Goal: Information Seeking & Learning: Learn about a topic

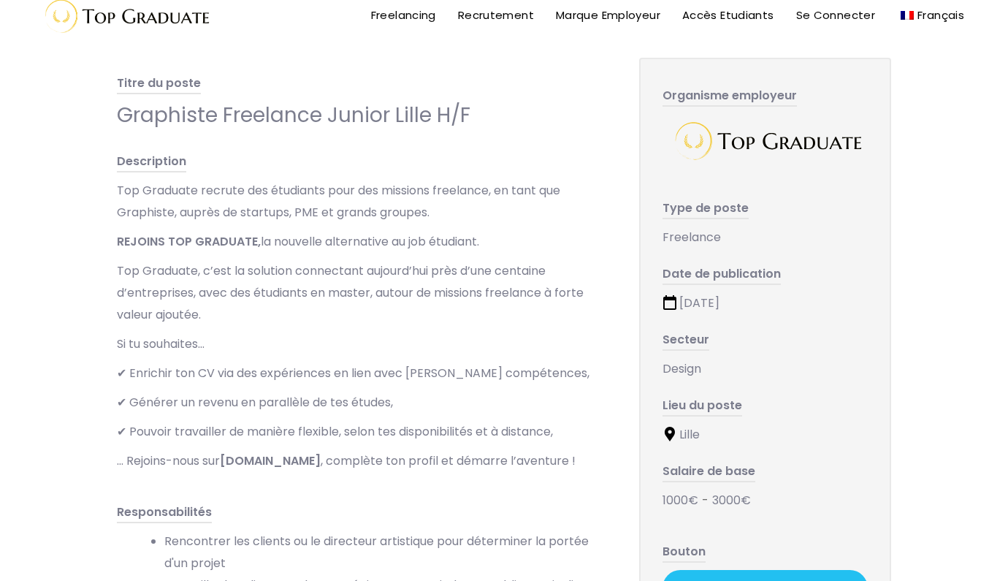
scroll to position [30, 0]
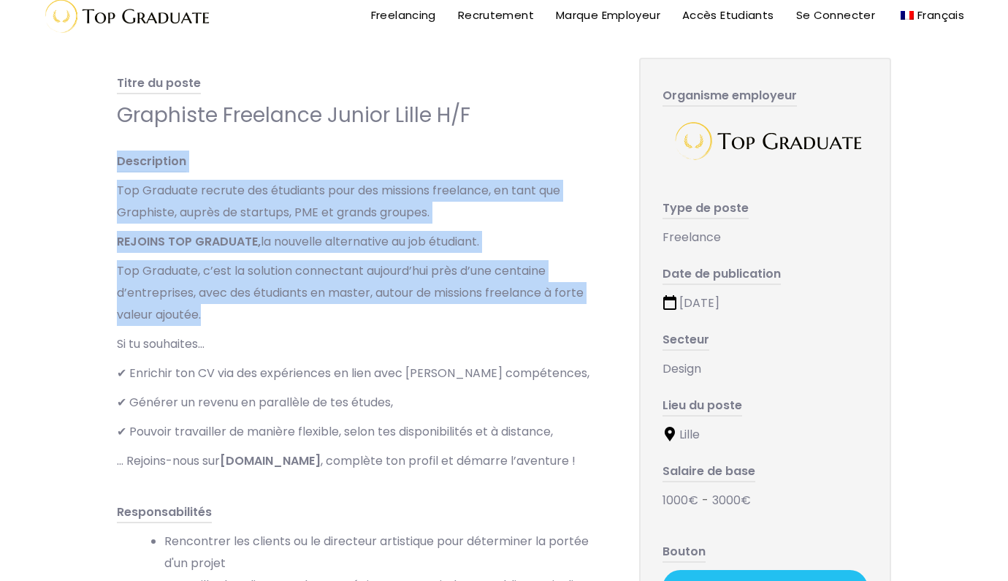
drag, startPoint x: 113, startPoint y: 162, endPoint x: 222, endPoint y: 322, distance: 193.4
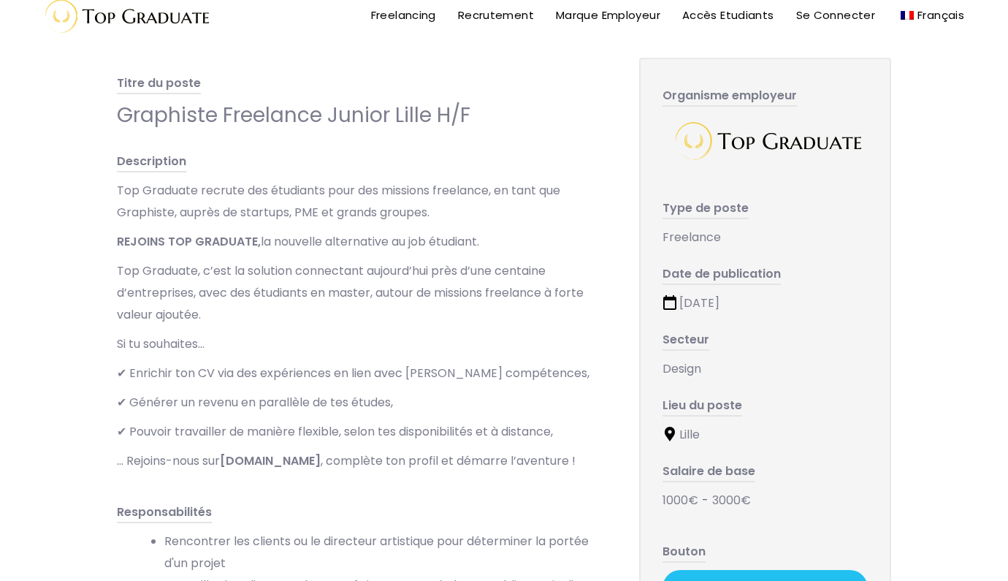
click at [390, 326] on div "Top Graduate recrute des étudiants pour des missions freelance, en tant que Gra…" at bounding box center [363, 326] width 493 height 292
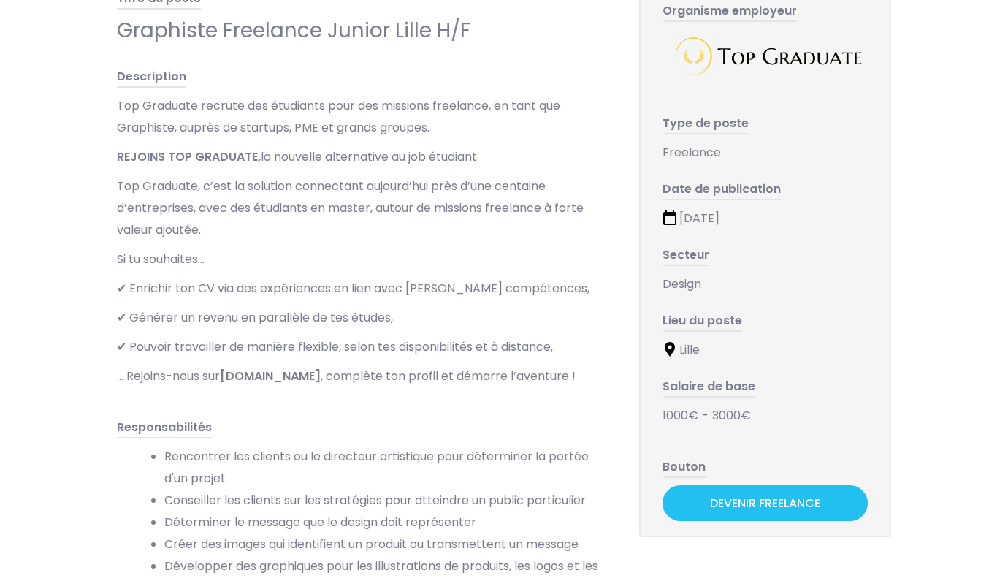
scroll to position [126, 0]
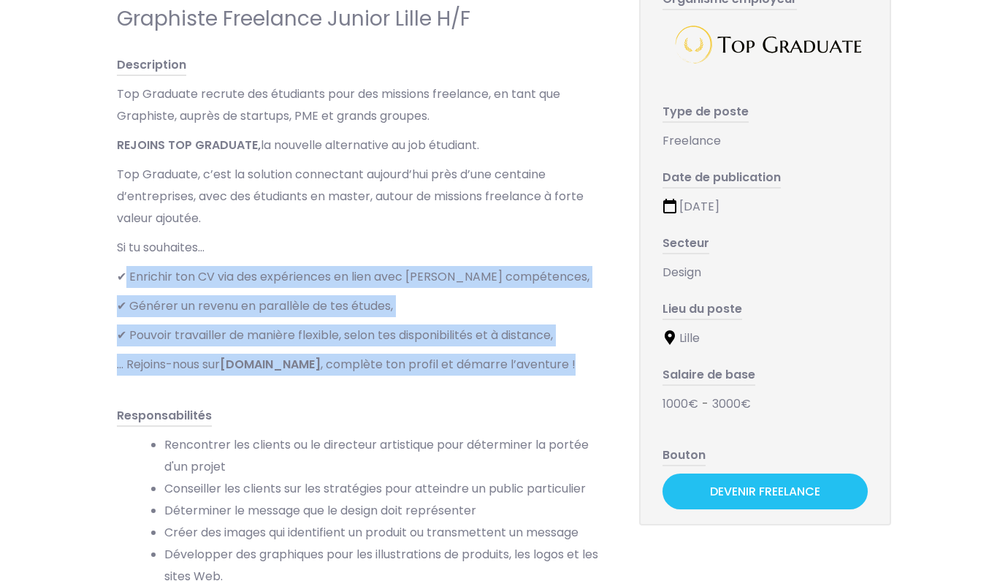
drag, startPoint x: 127, startPoint y: 273, endPoint x: 598, endPoint y: 361, distance: 479.1
click at [598, 361] on div "Top Graduate recrute des étudiants pour des missions freelance, en tant que Gra…" at bounding box center [363, 229] width 493 height 292
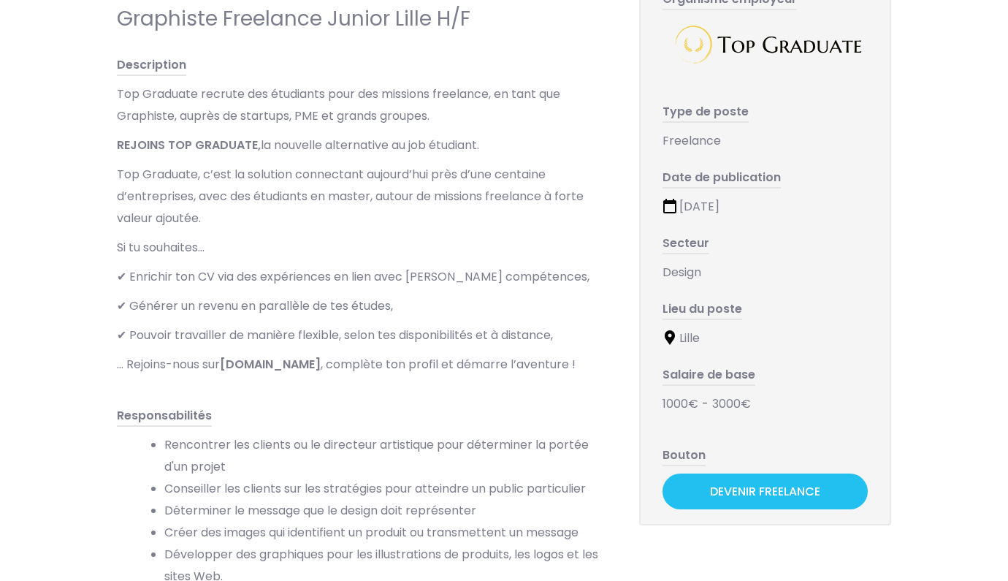
click at [515, 253] on p "Si tu souhaites…" at bounding box center [363, 248] width 493 height 22
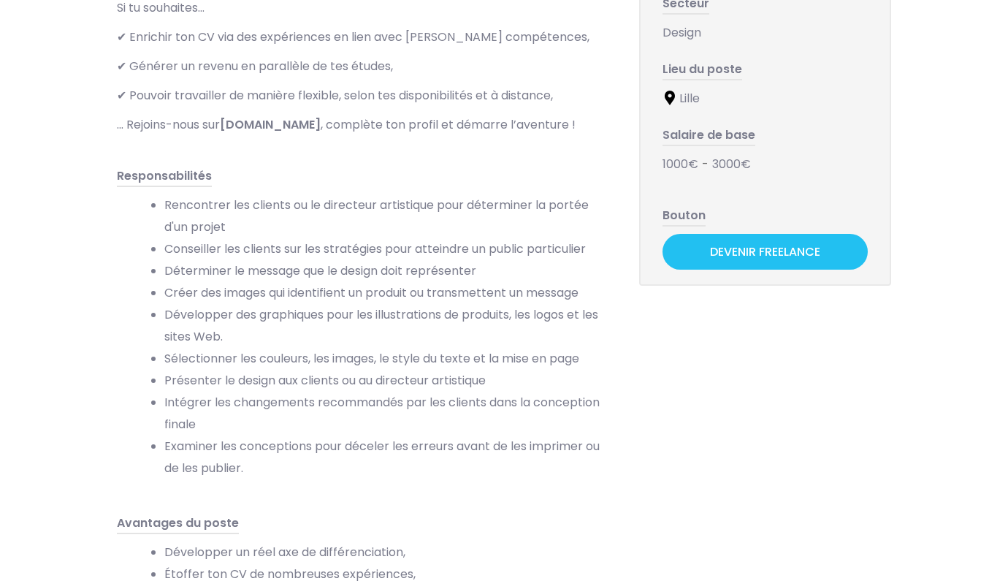
scroll to position [367, 0]
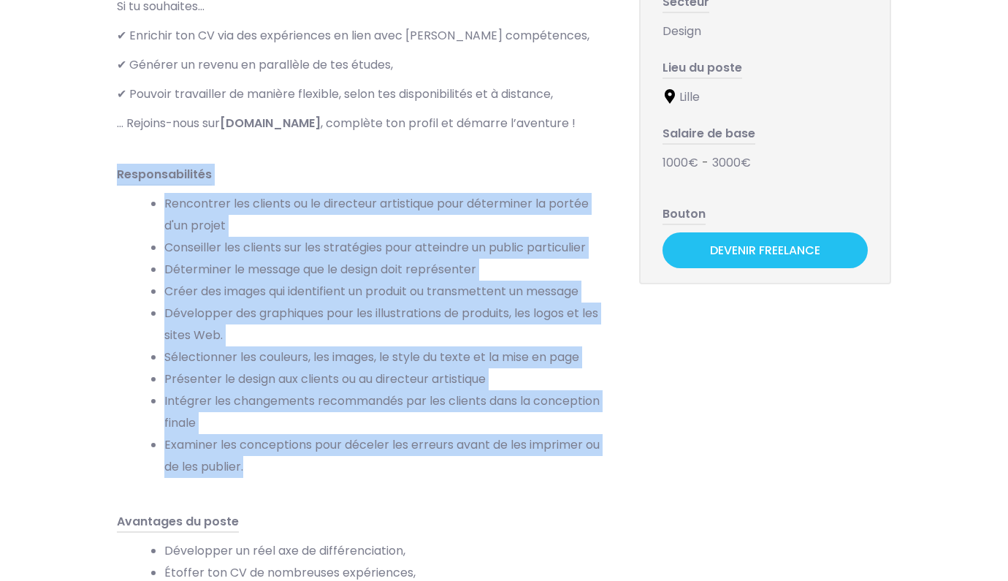
drag, startPoint x: 114, startPoint y: 170, endPoint x: 315, endPoint y: 484, distance: 372.8
click at [315, 484] on div "Titre du poste Graphiste Freelance Junior Lille H/F Description Top Graduate re…" at bounding box center [363, 395] width 522 height 1320
click at [521, 478] on div "Responsabilités Rencontrer les clients ou le directeur artistique pour détermin…" at bounding box center [363, 326] width 493 height 325
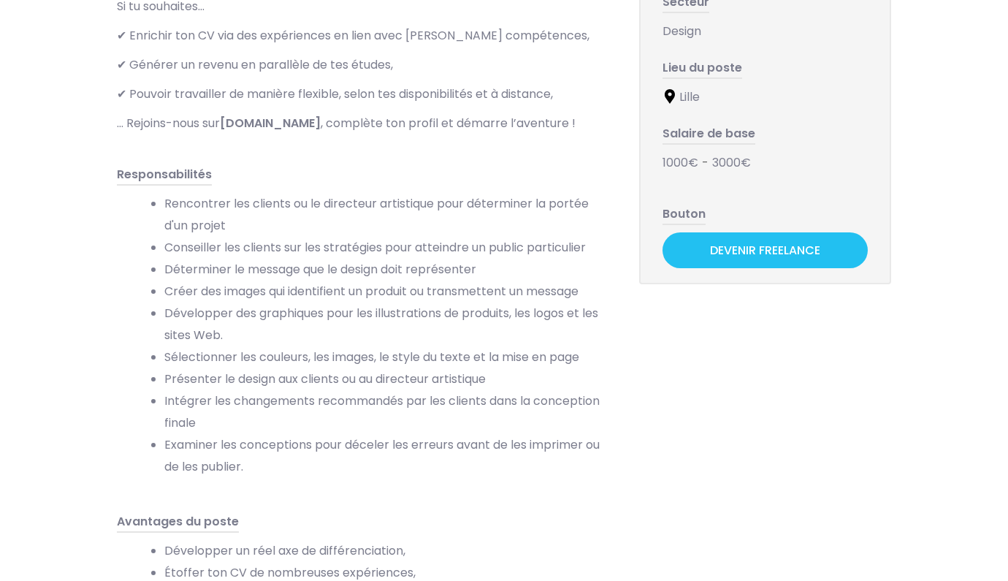
click at [521, 478] on div "Responsabilités Rencontrer les clients ou le directeur artistique pour détermin…" at bounding box center [363, 326] width 493 height 325
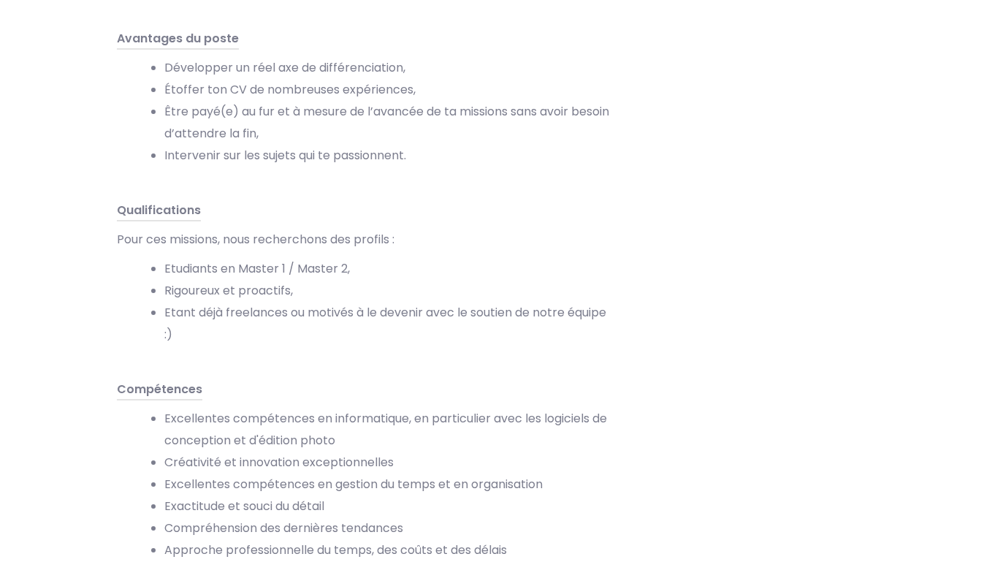
scroll to position [854, 0]
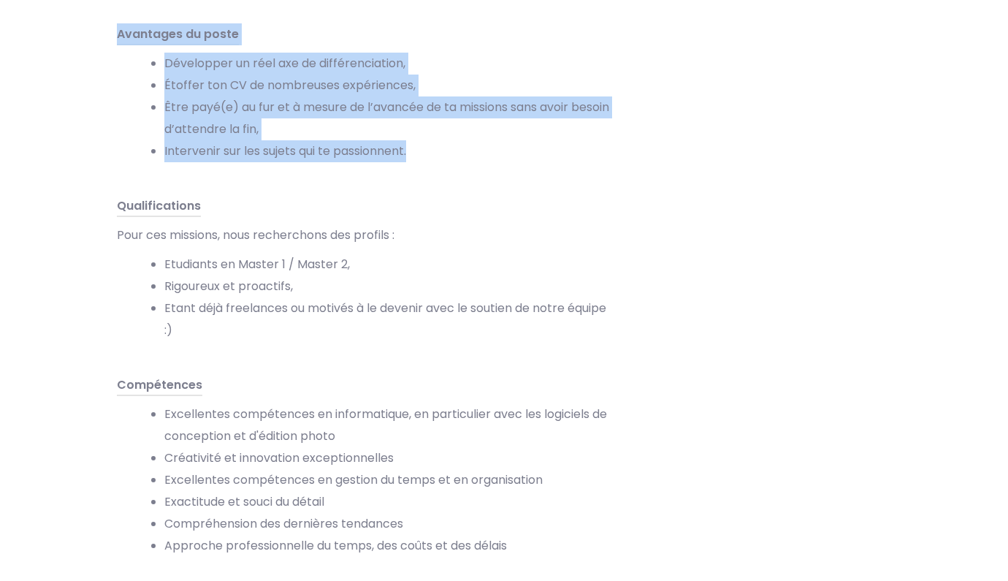
drag, startPoint x: 110, startPoint y: 36, endPoint x: 408, endPoint y: 169, distance: 326.3
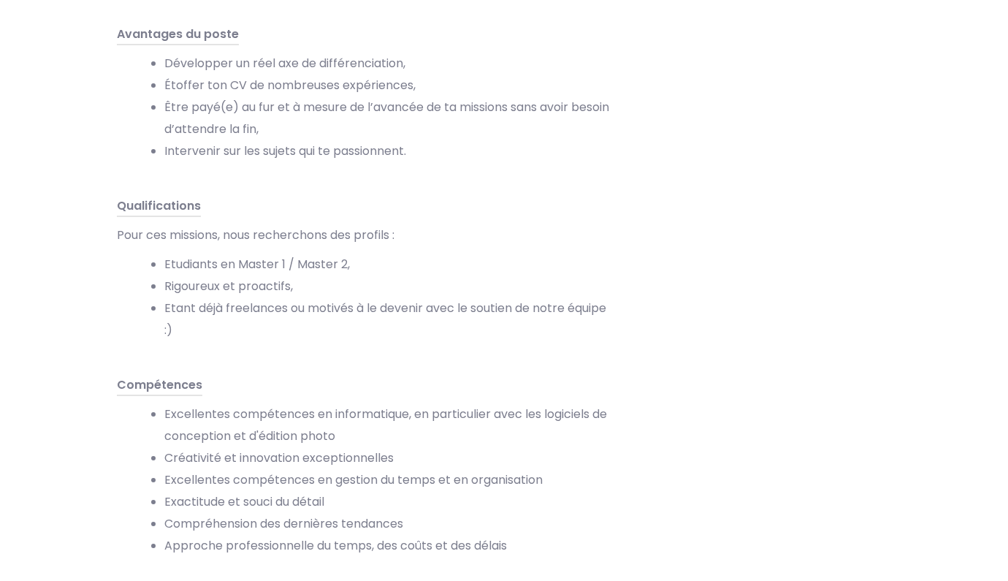
click at [491, 206] on div "Qualifications" at bounding box center [363, 206] width 493 height 22
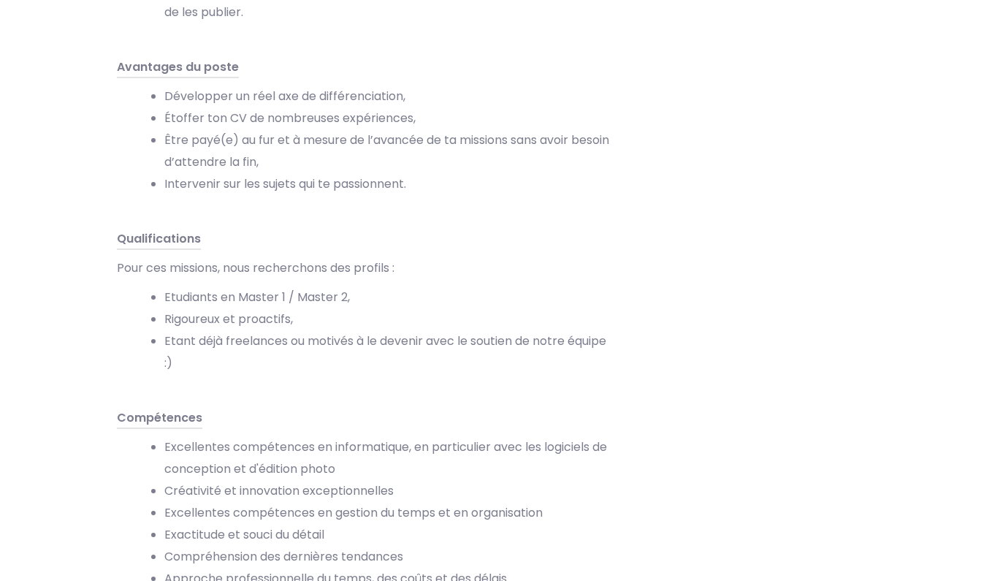
scroll to position [822, 0]
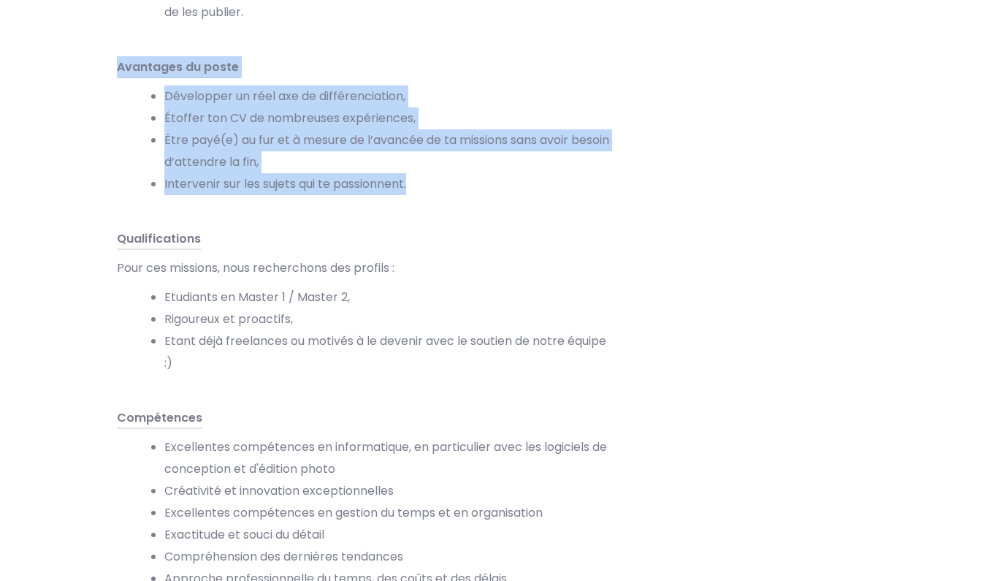
drag, startPoint x: 115, startPoint y: 61, endPoint x: 408, endPoint y: 202, distance: 325.3
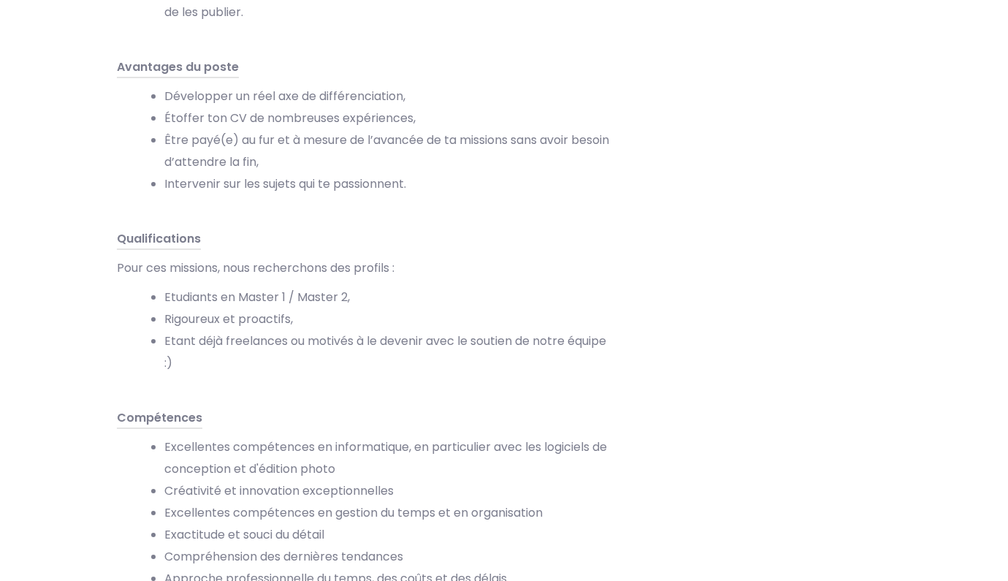
click at [491, 247] on div "Qualifications" at bounding box center [363, 239] width 493 height 22
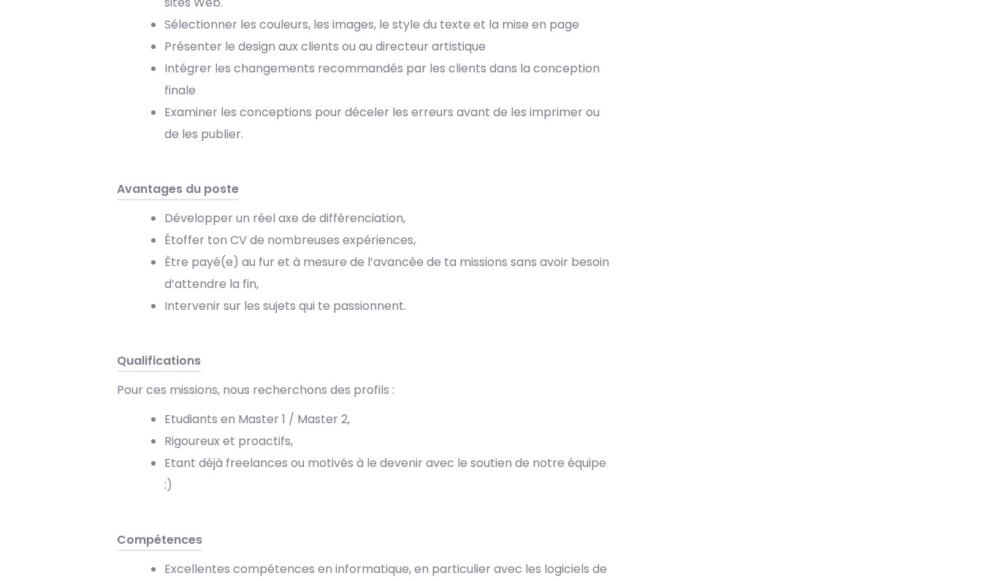
scroll to position [253, 0]
